Goal: Task Accomplishment & Management: Use online tool/utility

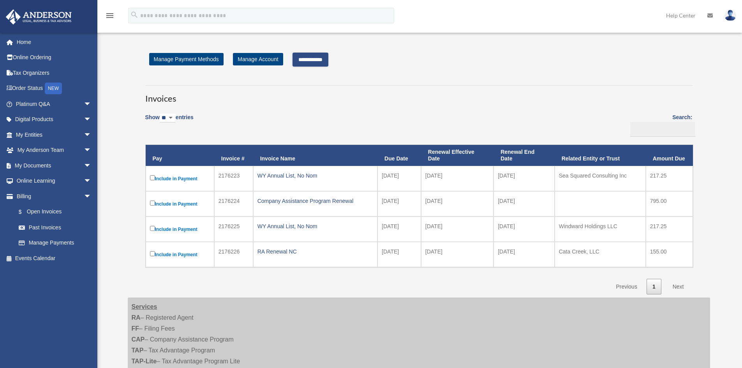
click at [312, 62] on input "**********" at bounding box center [310, 60] width 36 height 14
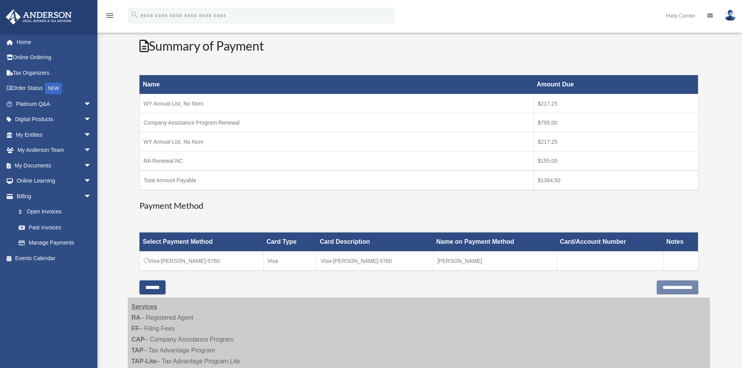
scroll to position [93, 0]
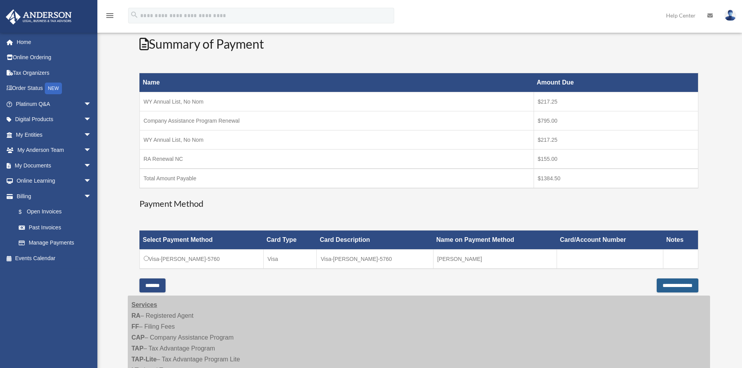
click at [676, 282] on input "**********" at bounding box center [678, 285] width 42 height 14
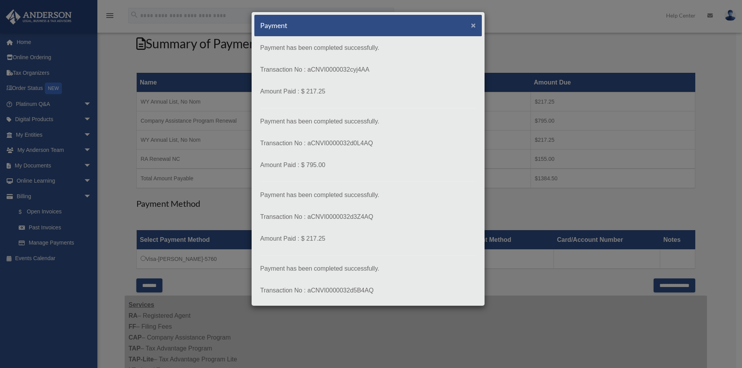
click at [471, 25] on span "×" at bounding box center [473, 25] width 5 height 9
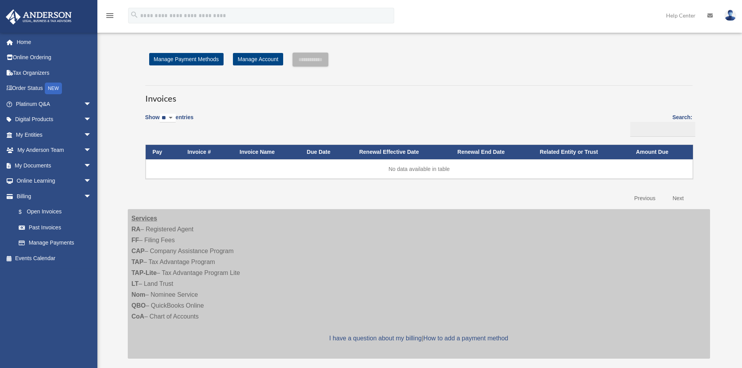
scroll to position [93, 0]
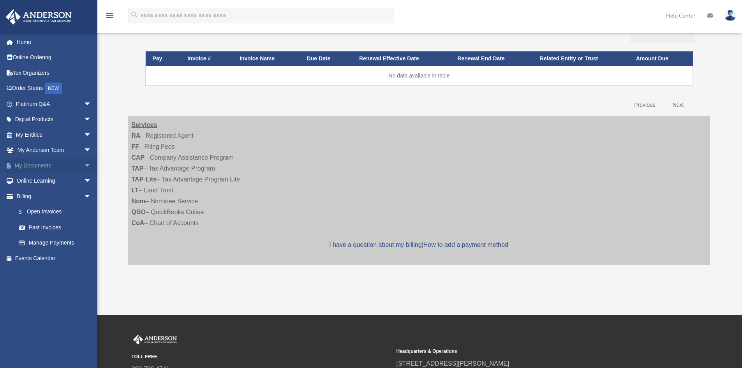
click at [84, 164] on span "arrow_drop_down" at bounding box center [92, 166] width 16 height 16
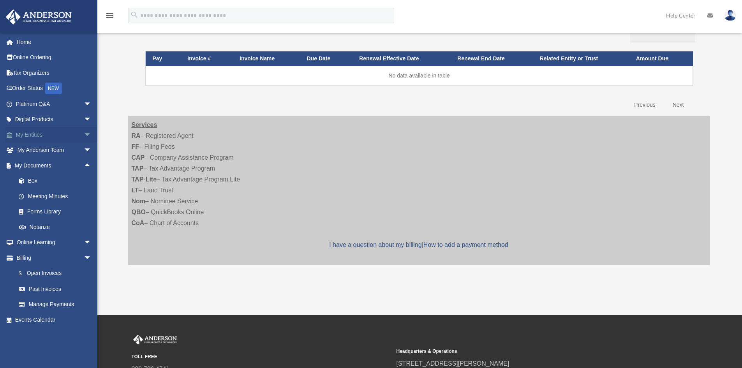
click at [55, 133] on link "My Entities arrow_drop_down" at bounding box center [54, 135] width 98 height 16
click at [84, 135] on span "arrow_drop_down" at bounding box center [92, 135] width 16 height 16
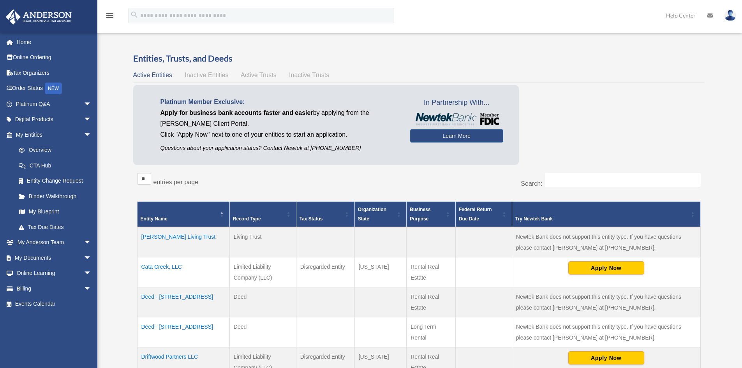
click at [250, 75] on span "Active Trusts" at bounding box center [259, 75] width 36 height 7
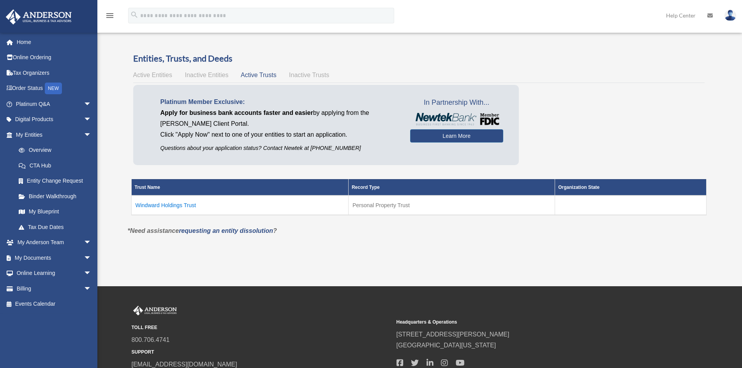
click at [323, 76] on span "Inactive Trusts" at bounding box center [309, 75] width 40 height 7
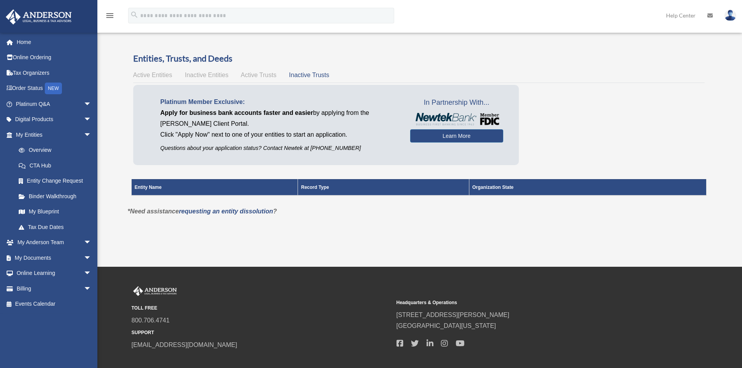
click at [210, 72] on span "Inactive Entities" at bounding box center [207, 75] width 44 height 7
click at [160, 77] on span "Active Entities" at bounding box center [152, 75] width 39 height 7
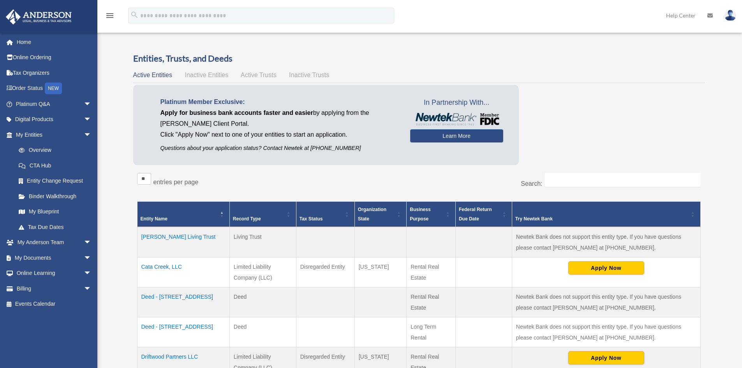
click at [104, 12] on div "menu" at bounding box center [109, 16] width 25 height 20
click at [106, 14] on icon "menu" at bounding box center [109, 15] width 9 height 9
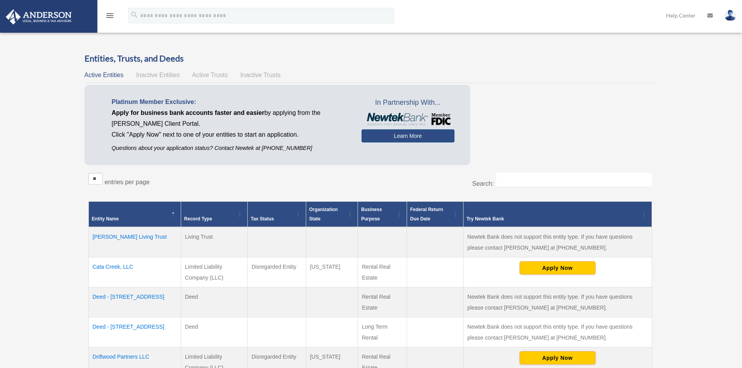
click at [108, 14] on icon "menu" at bounding box center [109, 15] width 9 height 9
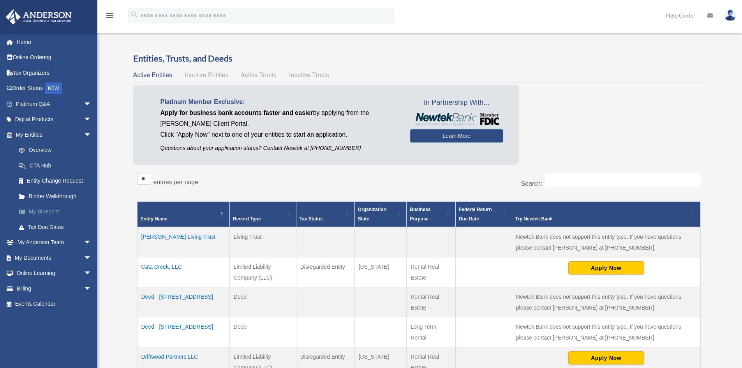
click at [44, 211] on link "My Blueprint" at bounding box center [57, 212] width 92 height 16
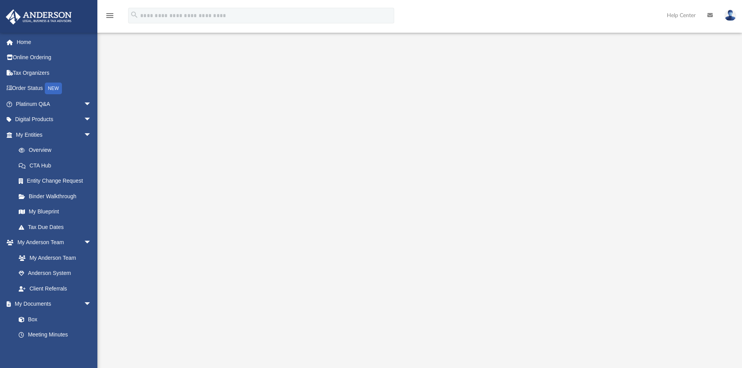
click at [699, 146] on div at bounding box center [420, 210] width 580 height 312
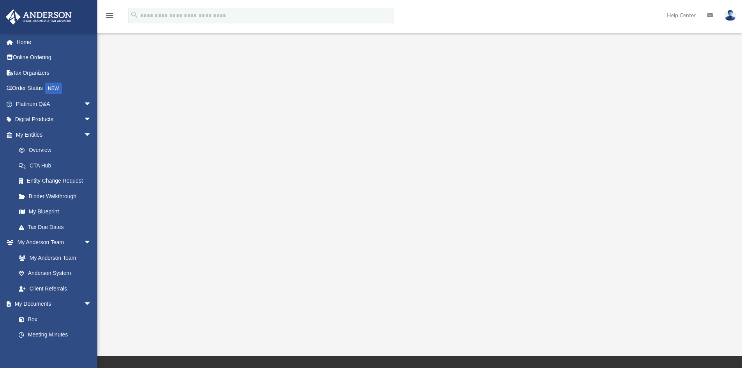
scroll to position [40, 0]
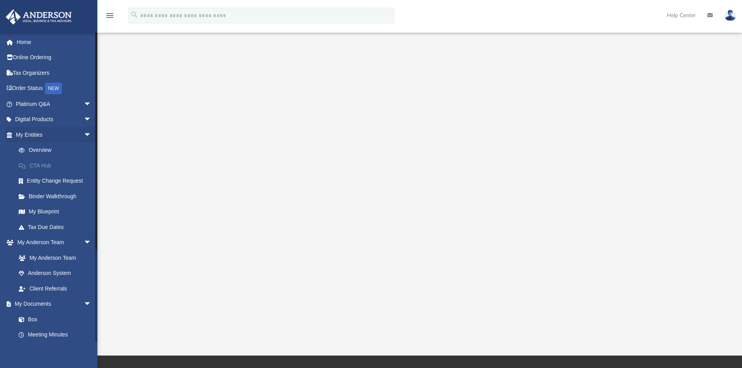
click at [41, 167] on link "CTA Hub" at bounding box center [57, 166] width 92 height 16
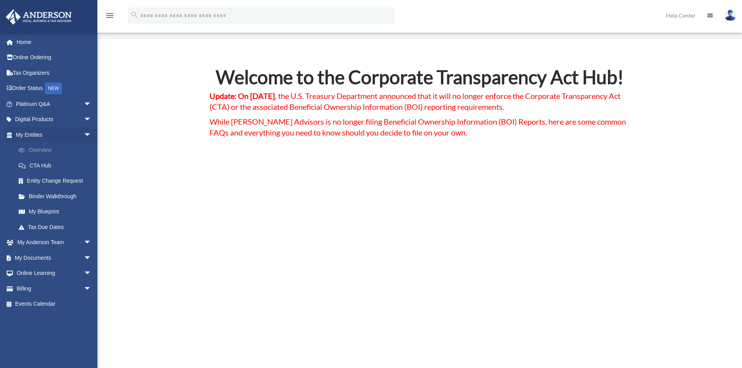
click at [39, 151] on link "Overview" at bounding box center [57, 151] width 92 height 16
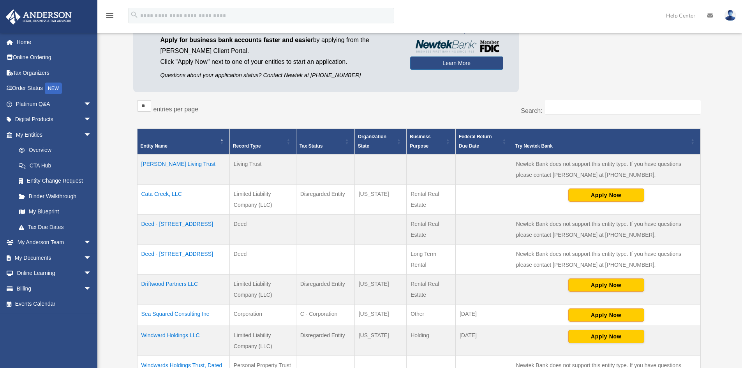
scroll to position [73, 0]
click at [84, 257] on span "arrow_drop_down" at bounding box center [92, 258] width 16 height 16
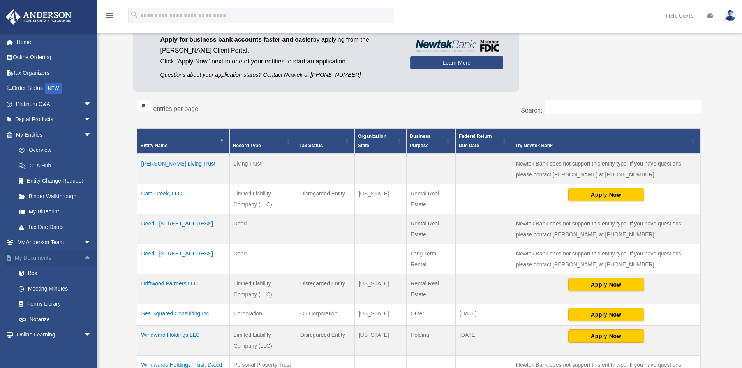
scroll to position [33, 0]
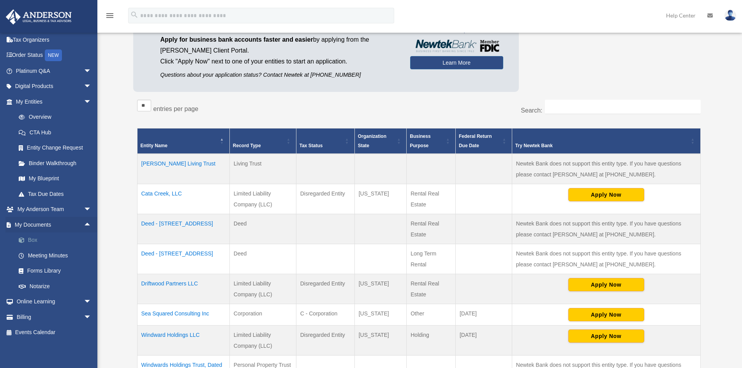
click at [30, 242] on link "Box" at bounding box center [57, 240] width 92 height 16
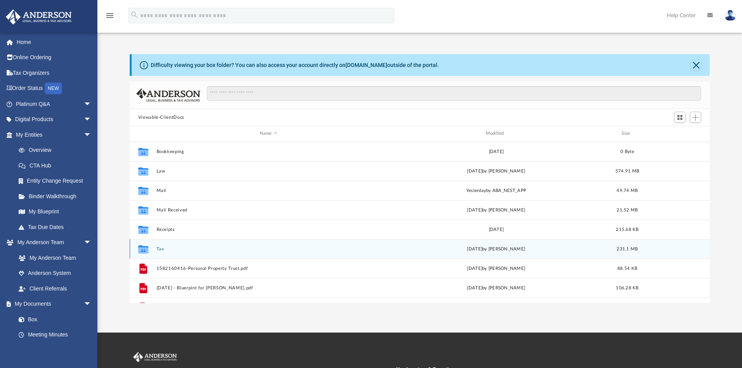
scroll to position [0, 0]
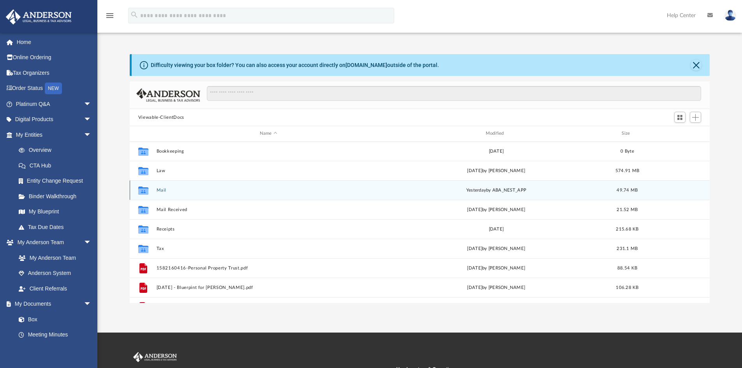
click at [159, 192] on button "Mail" at bounding box center [268, 190] width 224 height 5
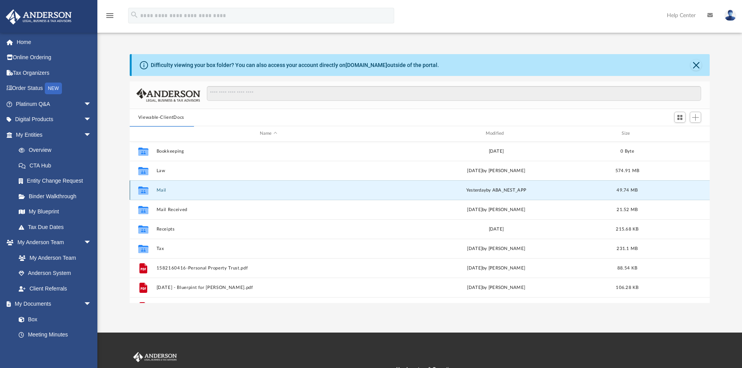
click at [162, 190] on button "Mail" at bounding box center [268, 190] width 224 height 5
click at [145, 191] on icon "grid" at bounding box center [143, 191] width 10 height 6
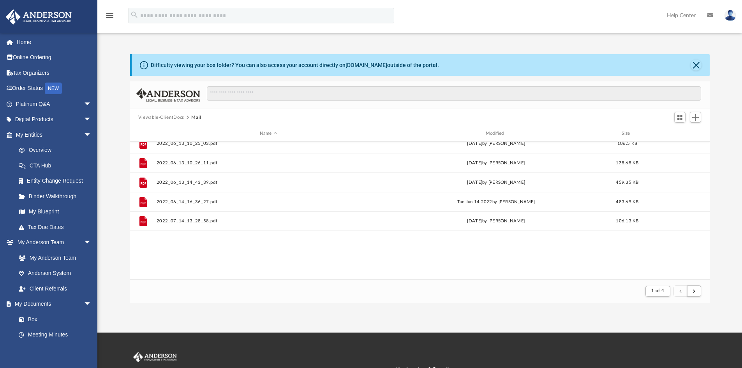
scroll to position [0, 0]
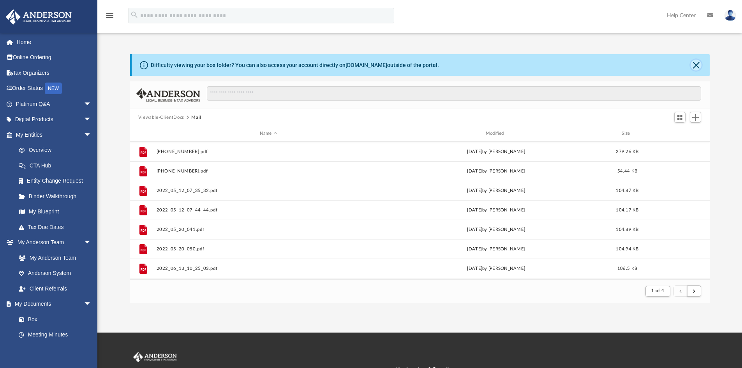
click at [696, 68] on button "Close" at bounding box center [695, 65] width 11 height 11
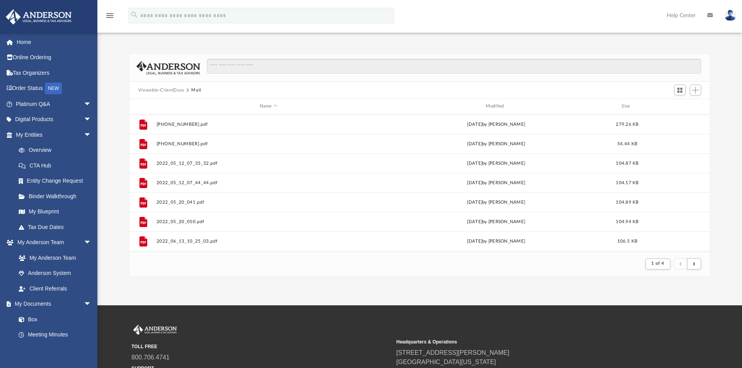
click at [172, 88] on button "Viewable-ClientDocs" at bounding box center [161, 90] width 46 height 7
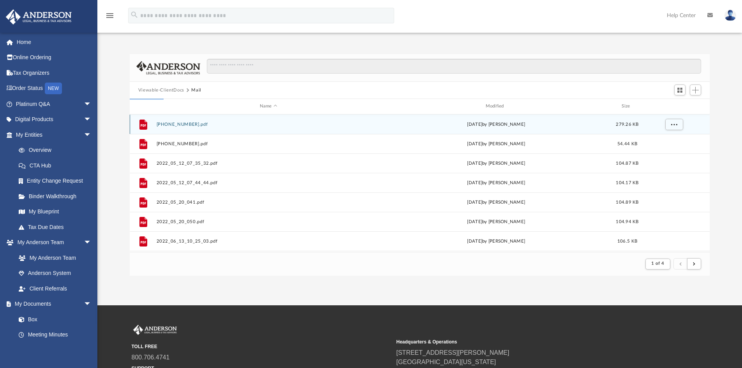
scroll to position [171, 574]
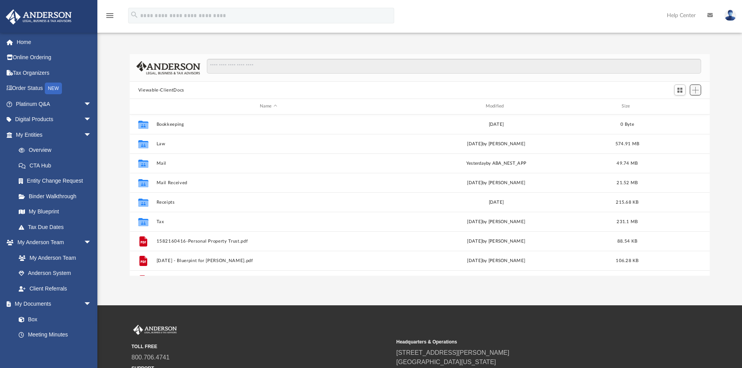
click at [695, 90] on span "Add" at bounding box center [695, 90] width 7 height 7
click at [683, 107] on li "Upload" at bounding box center [684, 106] width 25 height 8
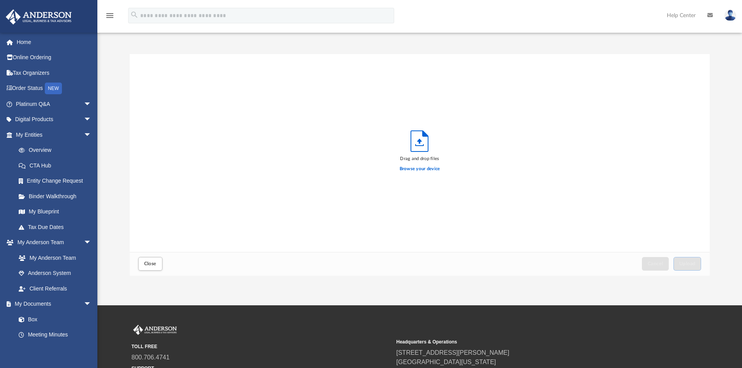
scroll to position [192, 574]
click at [415, 169] on label "Browse your device" at bounding box center [420, 169] width 40 height 7
click at [0, 0] on input "Browse your device" at bounding box center [0, 0] width 0 height 0
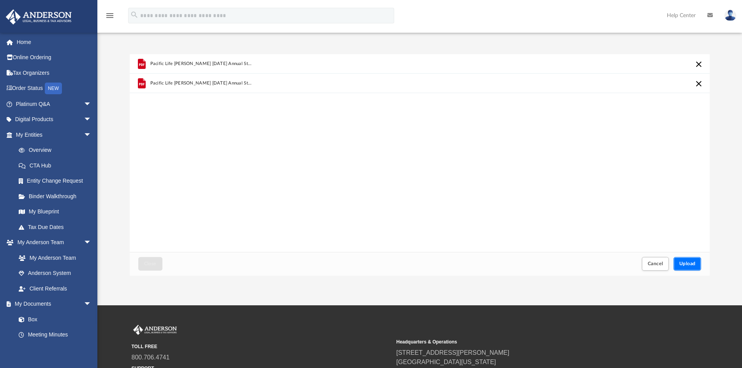
click at [683, 265] on span "Upload" at bounding box center [687, 263] width 16 height 5
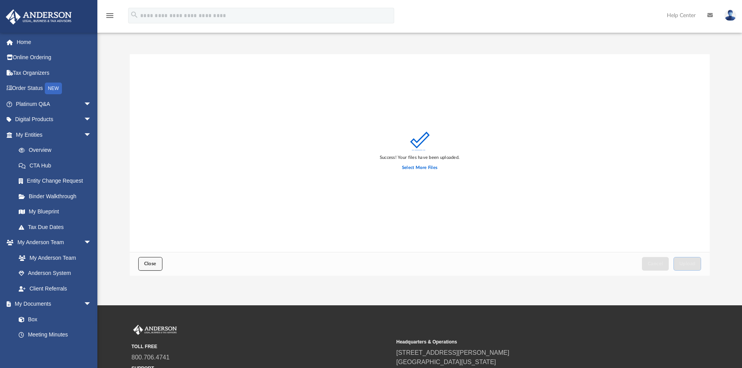
click at [149, 265] on span "Close" at bounding box center [150, 263] width 12 height 5
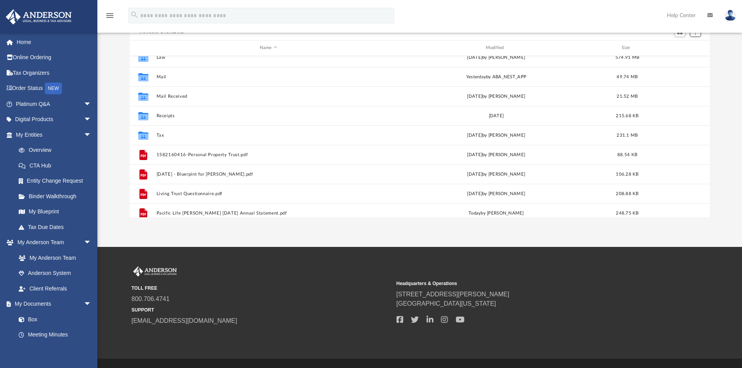
scroll to position [0, 0]
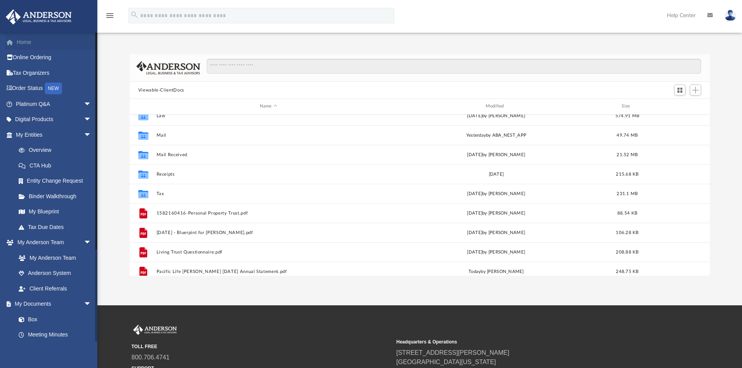
click at [22, 40] on link "Home" at bounding box center [54, 42] width 98 height 16
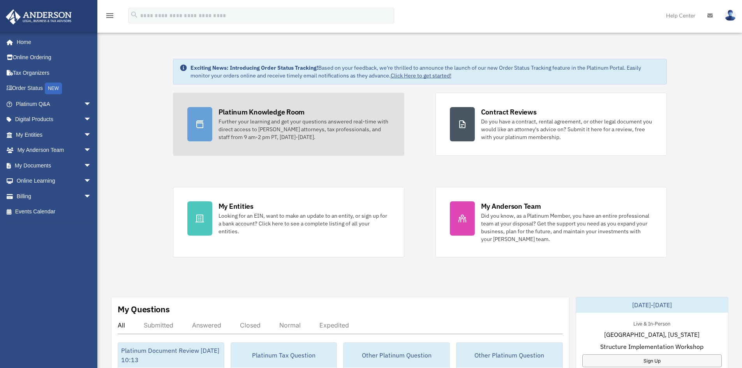
click at [255, 113] on div "Platinum Knowledge Room" at bounding box center [261, 112] width 86 height 10
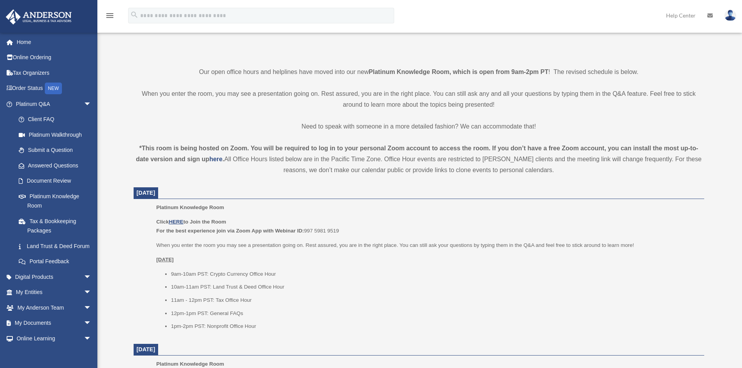
scroll to position [159, 0]
click at [268, 302] on li "11am - 12pm PST: Tax Office Hour" at bounding box center [435, 299] width 528 height 9
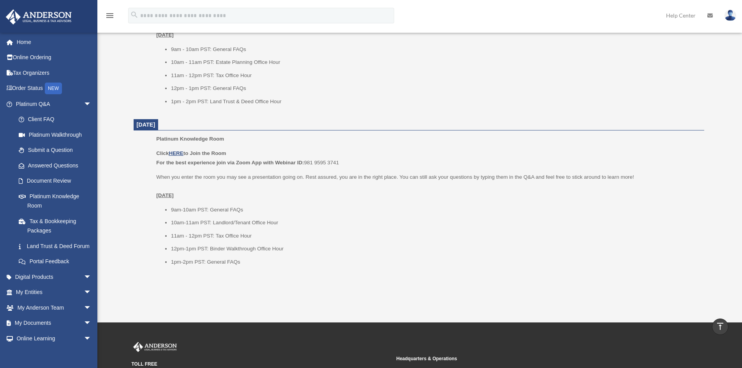
scroll to position [853, 0]
drag, startPoint x: 262, startPoint y: 310, endPoint x: 429, endPoint y: 157, distance: 226.8
click at [429, 157] on p "Click HERE to Join the Room For the best experience join via Zoom App with Webi…" at bounding box center [427, 157] width 542 height 18
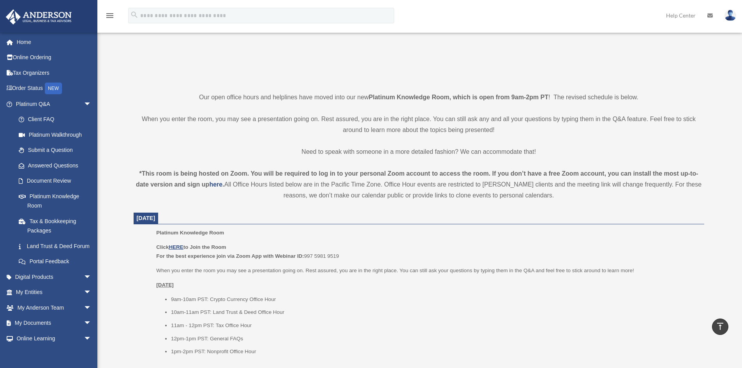
scroll to position [134, 0]
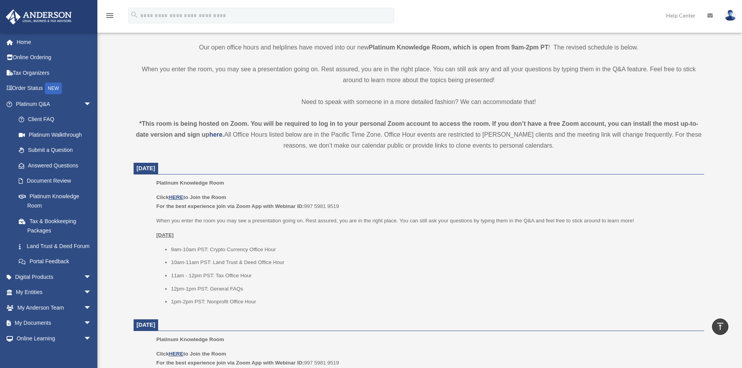
scroll to position [185, 0]
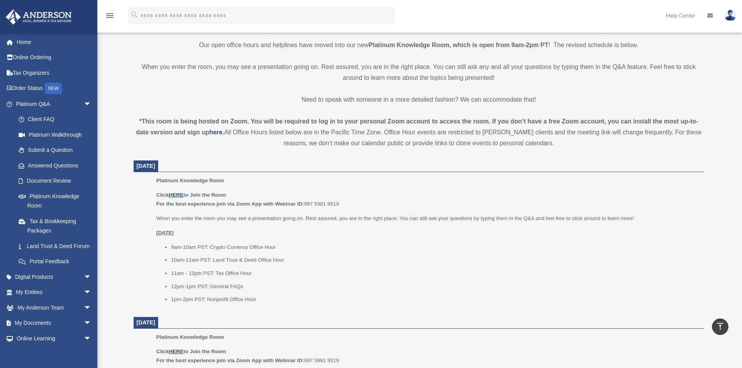
click at [174, 194] on u "HERE" at bounding box center [176, 195] width 14 height 6
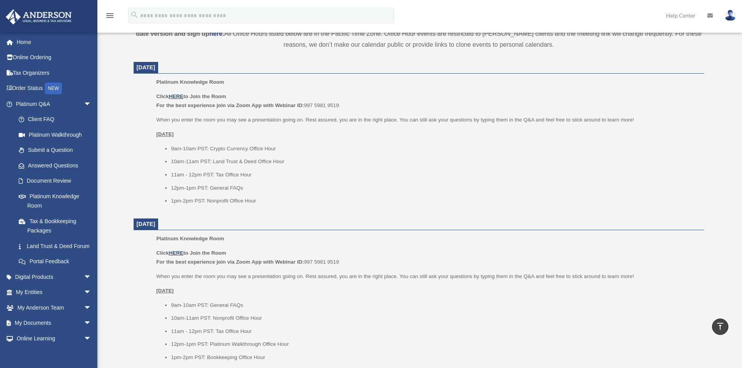
scroll to position [284, 0]
